Goal: Find contact information: Find contact information

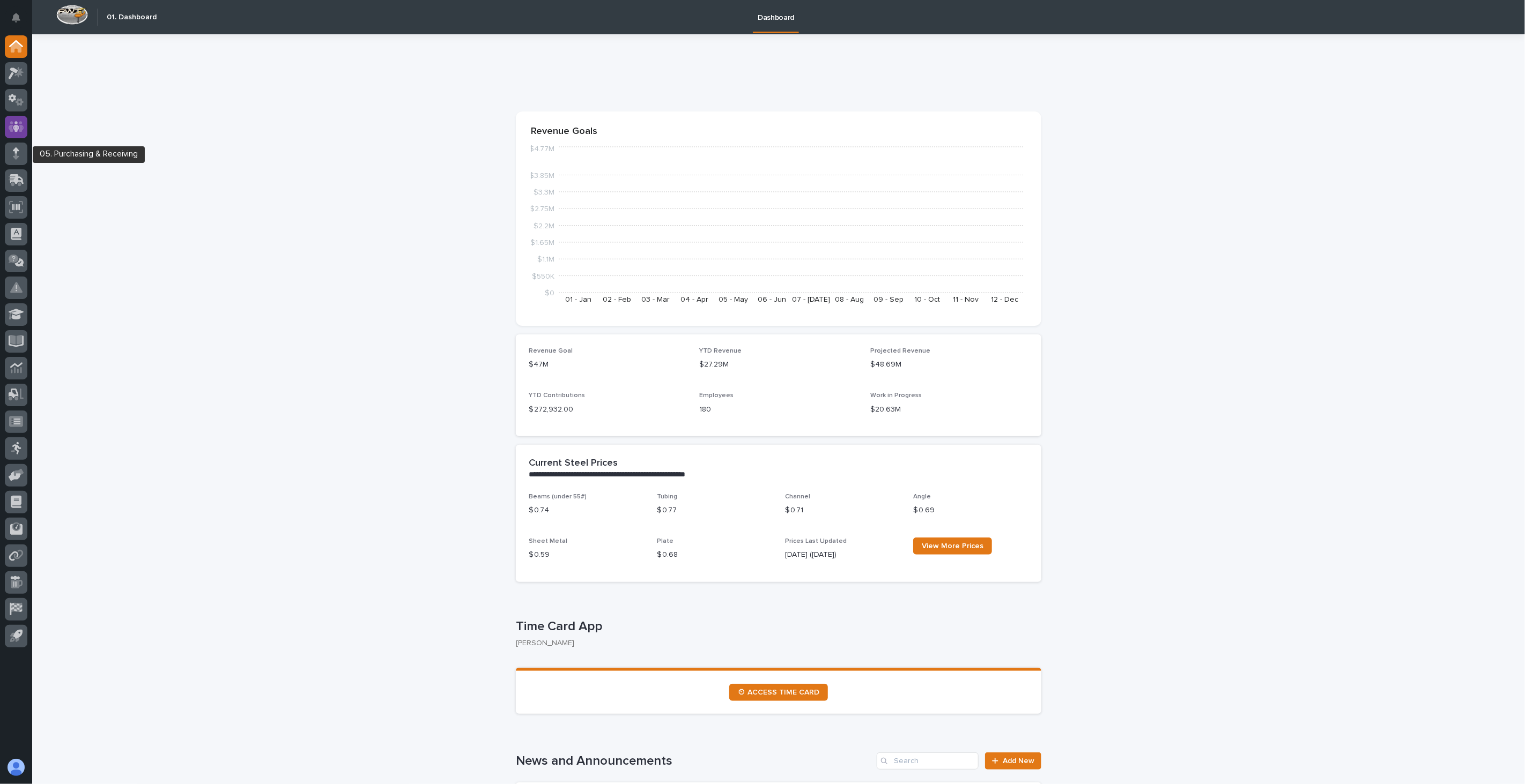
click at [14, 126] on icon at bounding box center [16, 127] width 7 height 11
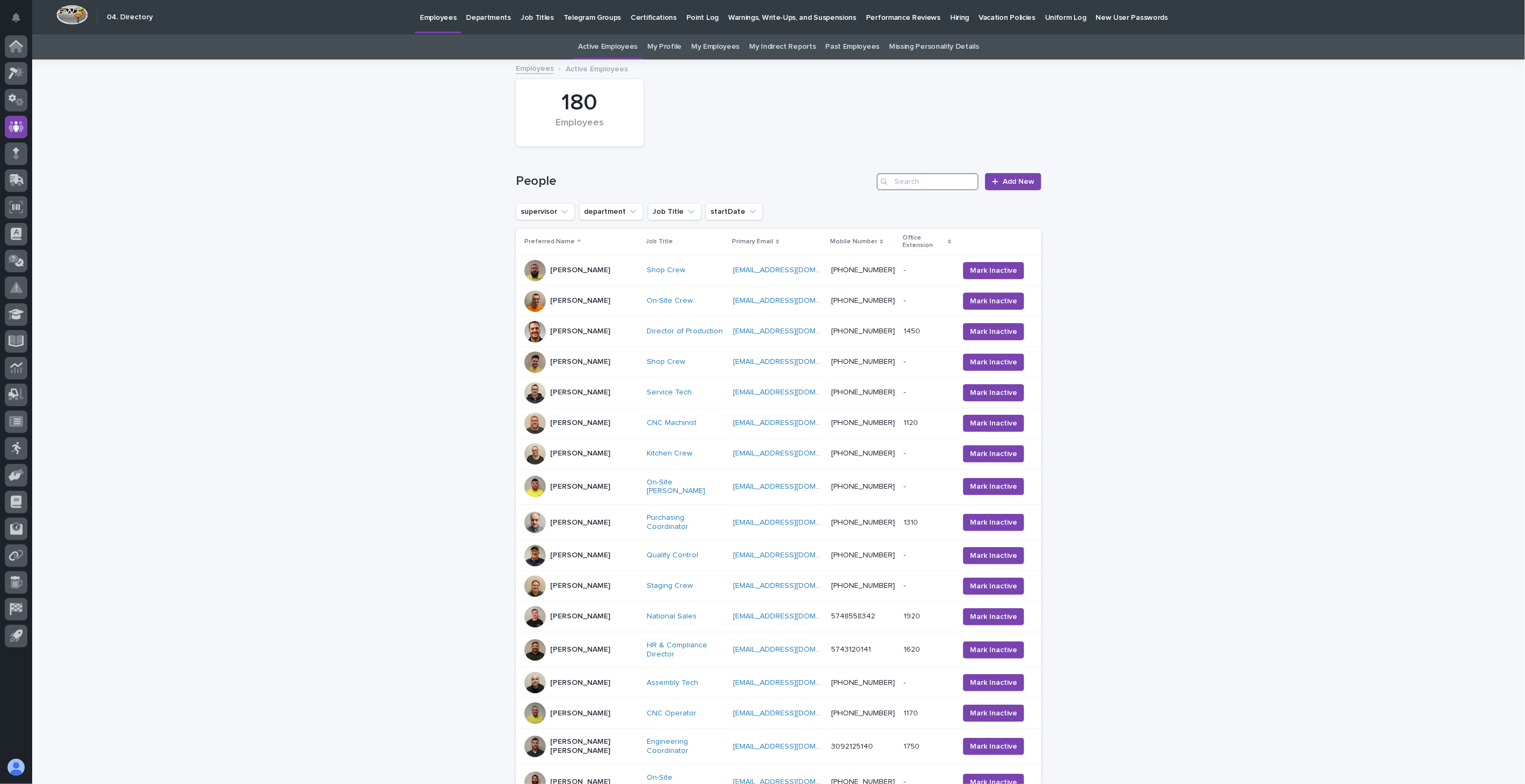
click at [919, 181] on input "Search" at bounding box center [928, 182] width 102 height 17
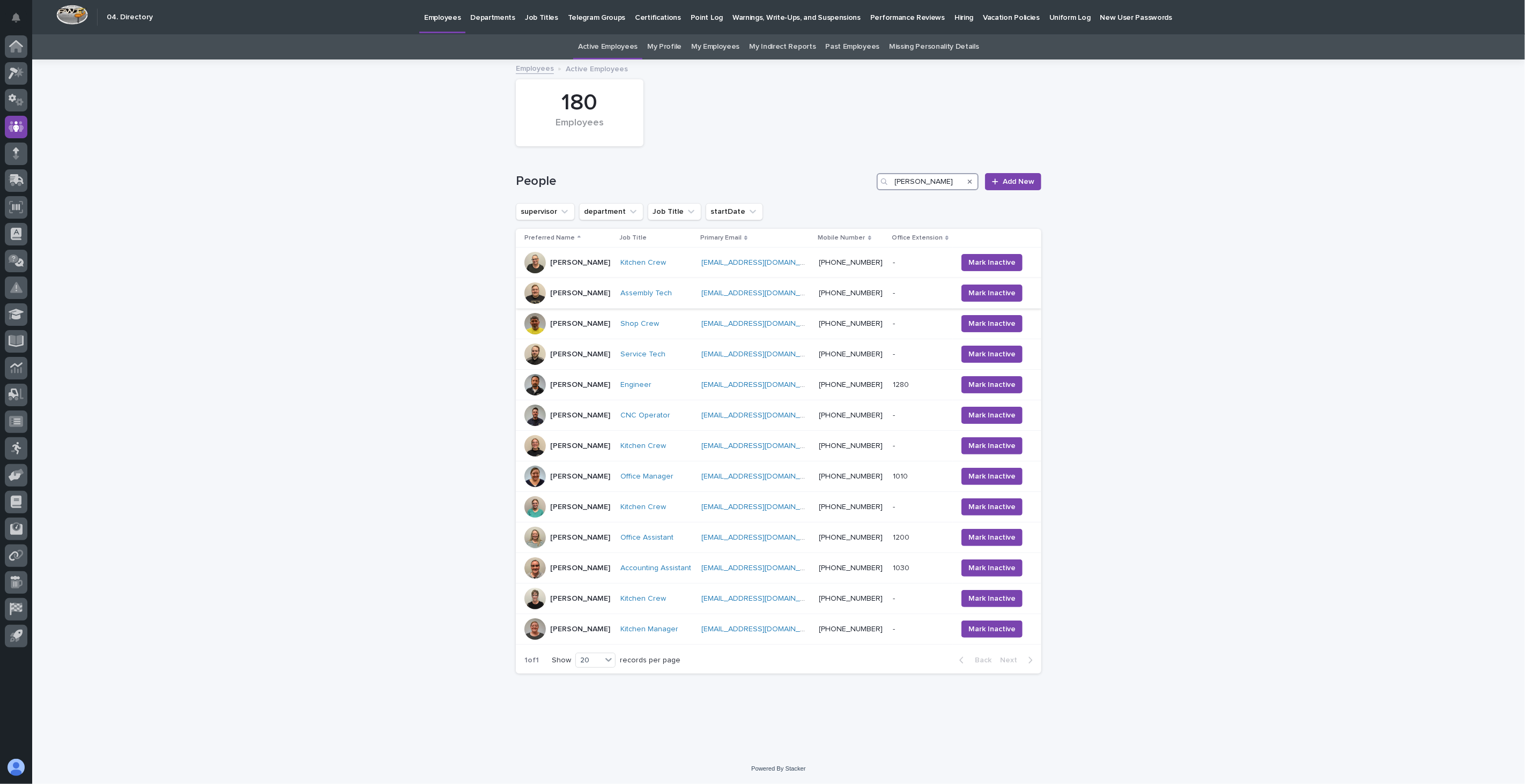
type input "[PERSON_NAME]"
click at [599, 295] on div "[PERSON_NAME]" at bounding box center [568, 293] width 88 height 21
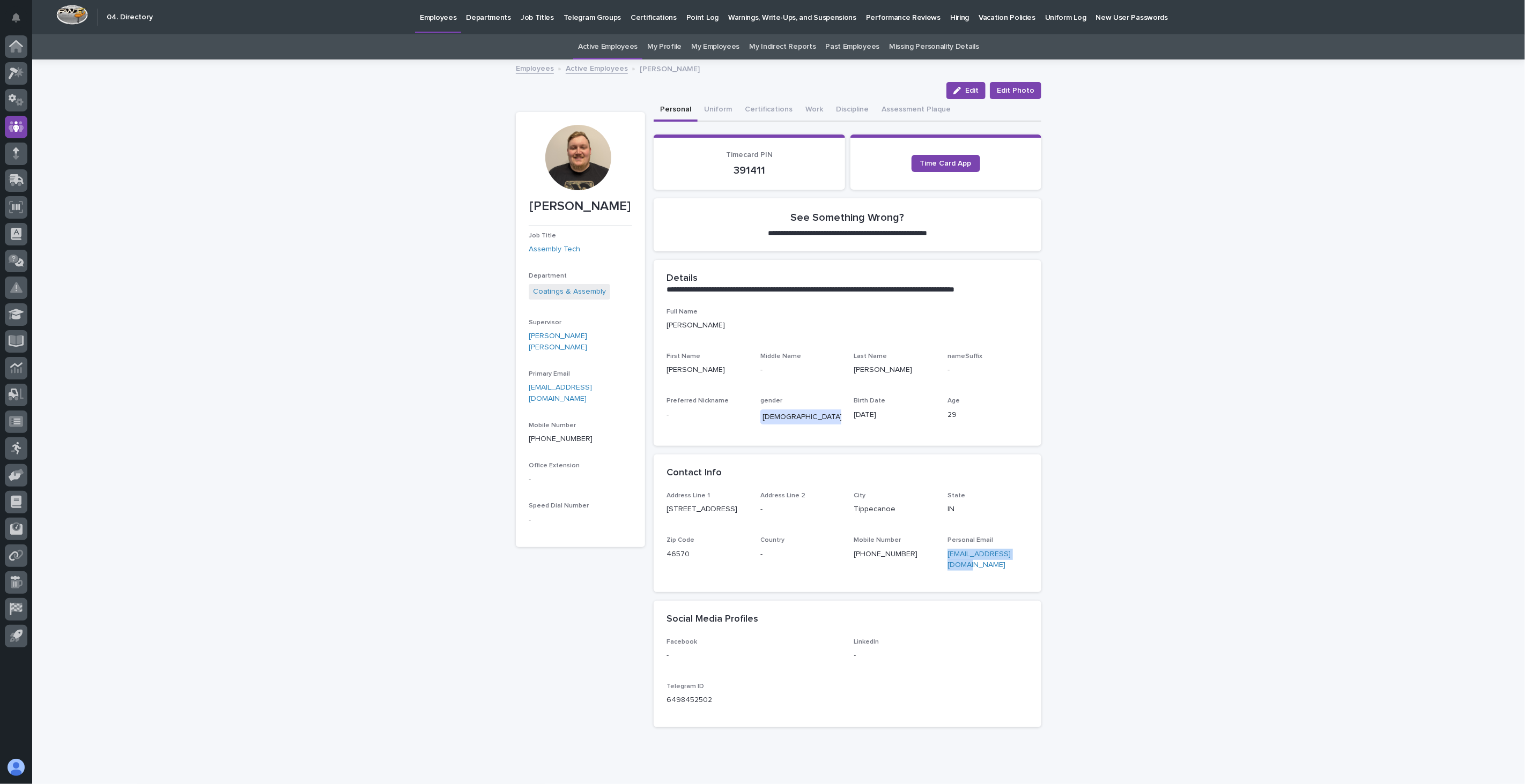
drag, startPoint x: 978, startPoint y: 569, endPoint x: 942, endPoint y: 553, distance: 39.4
click at [942, 553] on div "Address Line [GEOGRAPHIC_DATA] Address Line 2 - City [GEOGRAPHIC_DATA] State [U…" at bounding box center [847, 535] width 362 height 88
copy link "[EMAIL_ADDRESS][DOMAIN_NAME]"
click at [799, 105] on button "Work" at bounding box center [815, 111] width 31 height 22
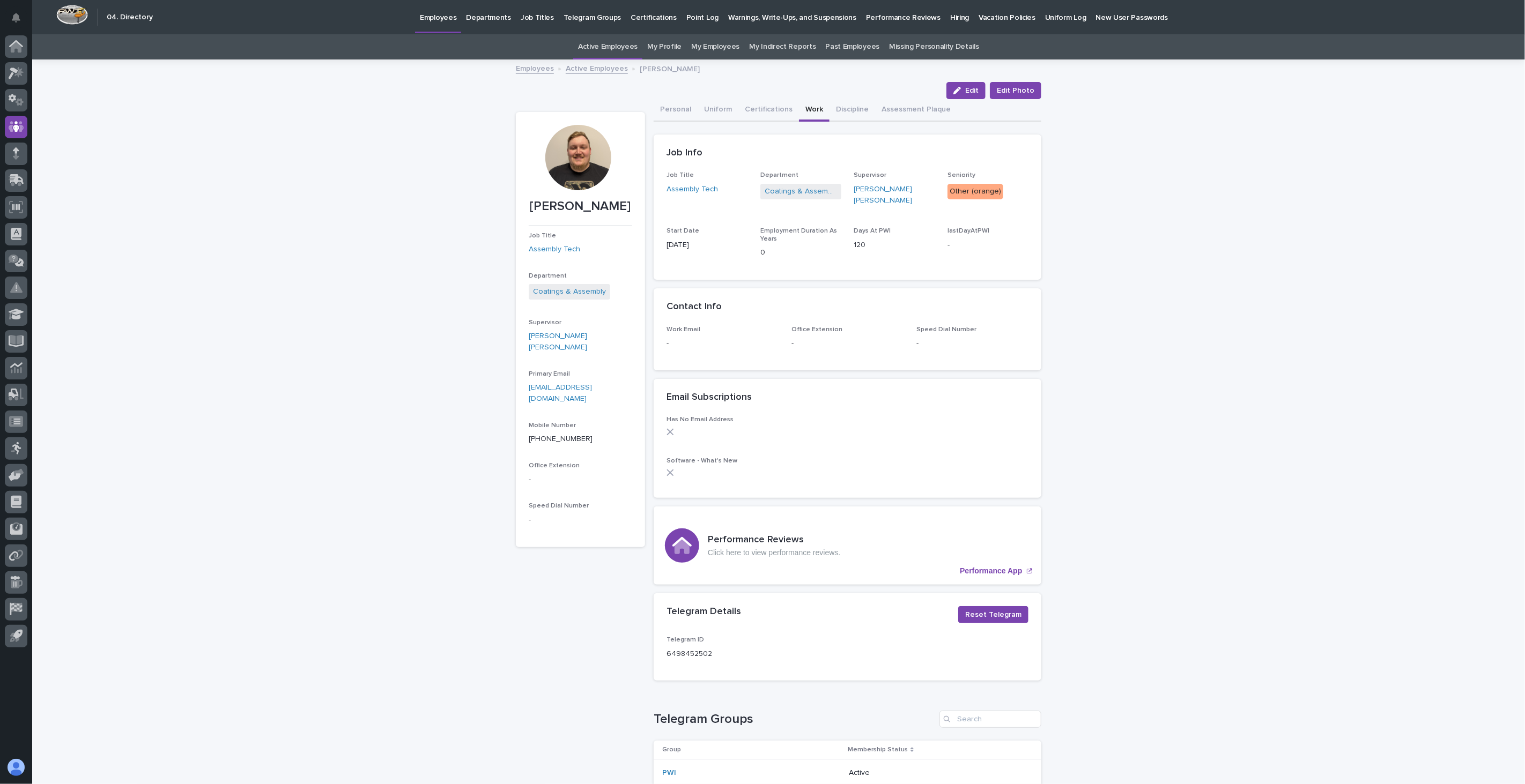
click at [529, 66] on link "Employees" at bounding box center [535, 67] width 38 height 12
